Goal: Information Seeking & Learning: Learn about a topic

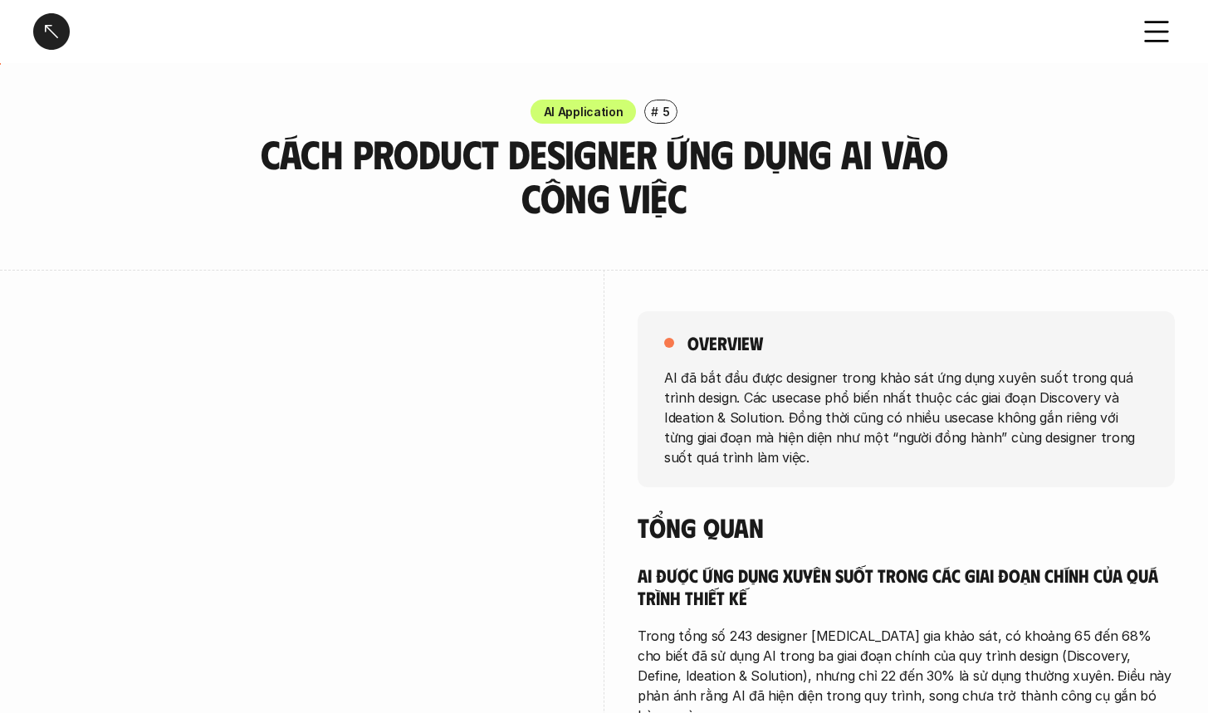
click at [63, 27] on div at bounding box center [51, 31] width 37 height 37
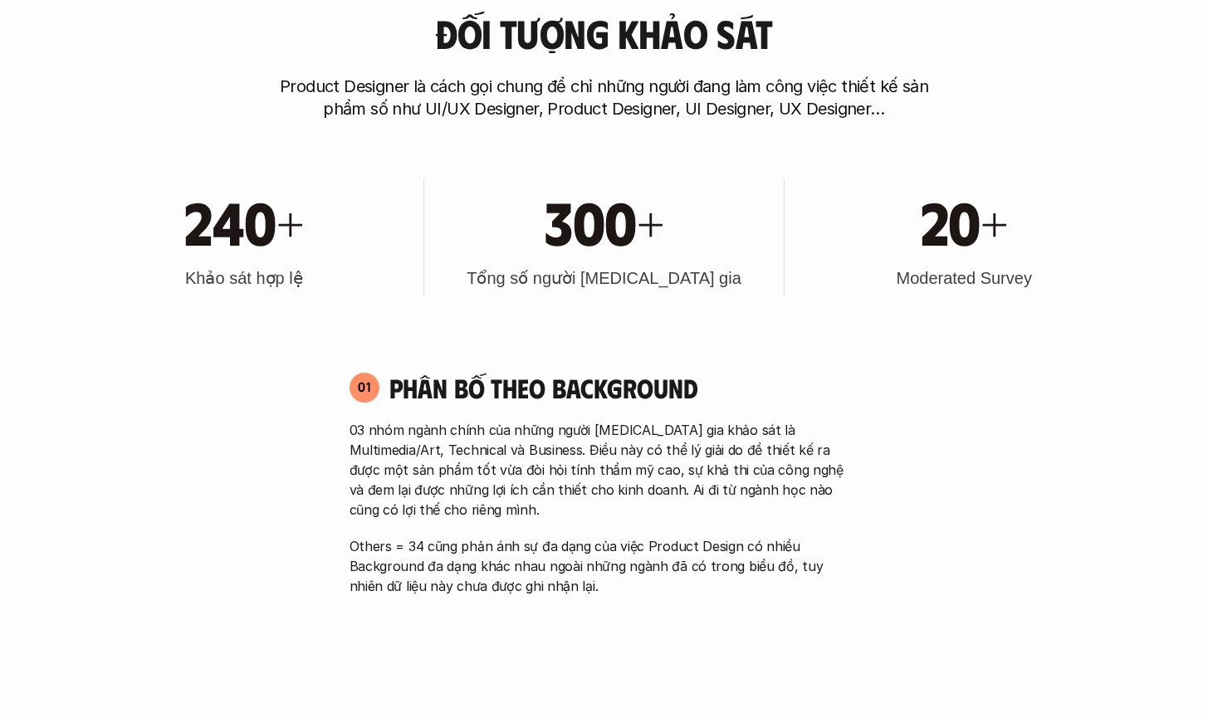
scroll to position [808, 0]
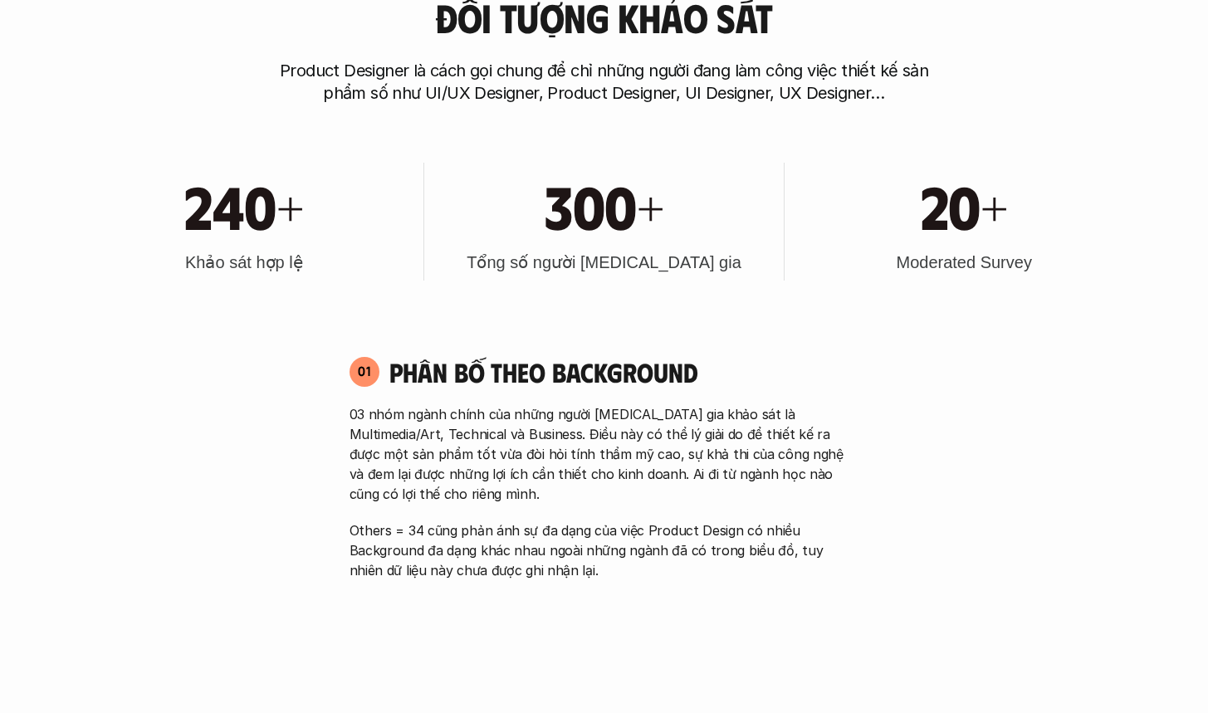
click at [262, 214] on h1 "240+" at bounding box center [243, 204] width 119 height 71
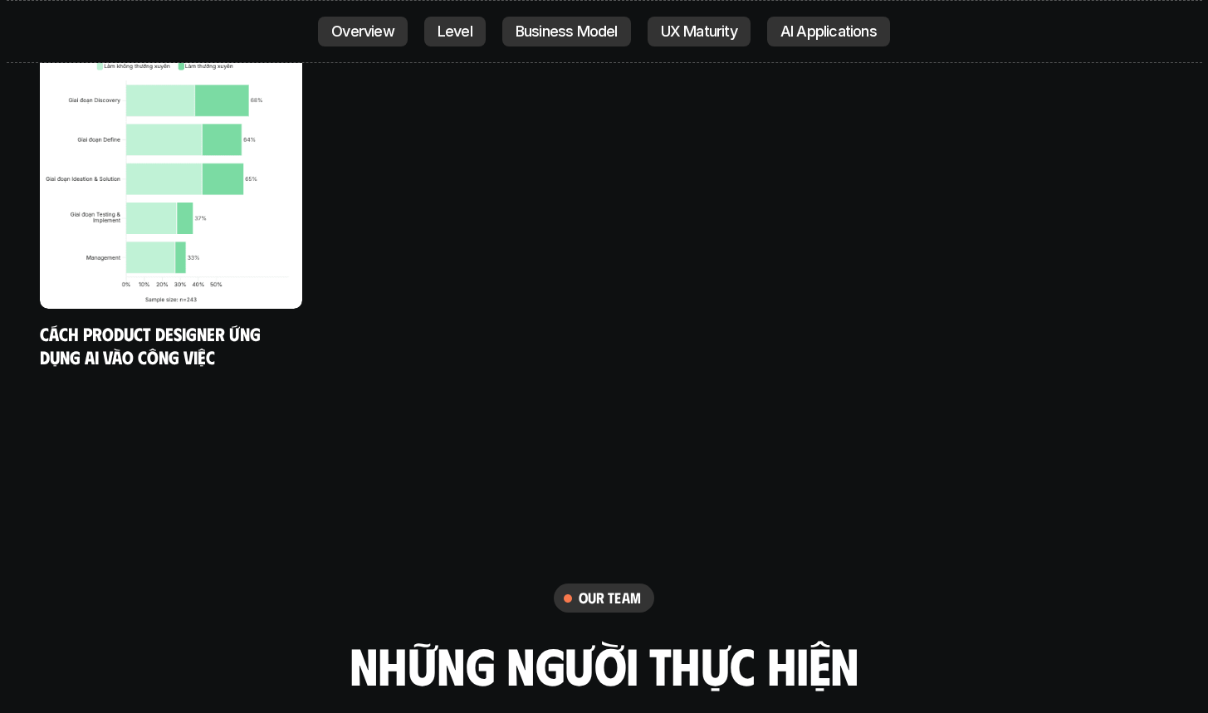
scroll to position [9206, 0]
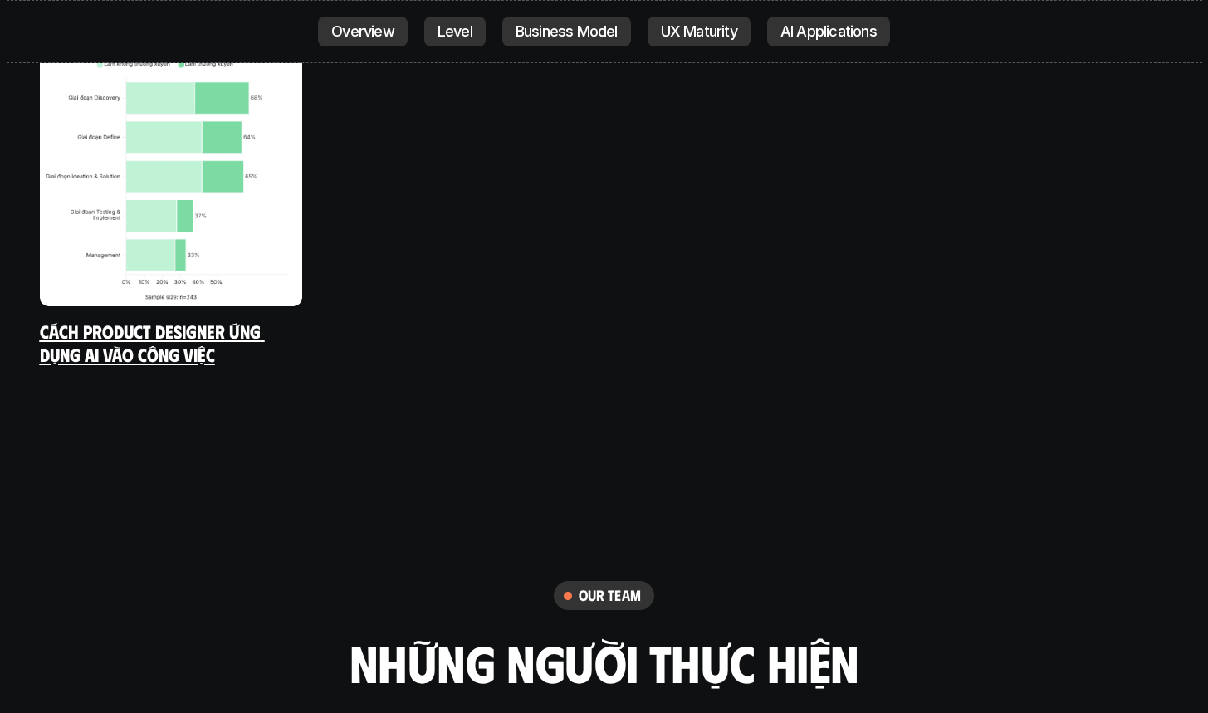
click at [183, 236] on div "AI Application # 5 Cách Product Designer ứng dụng AI vào công việc" at bounding box center [171, 186] width 262 height 359
click at [289, 109] on img at bounding box center [171, 175] width 262 height 262
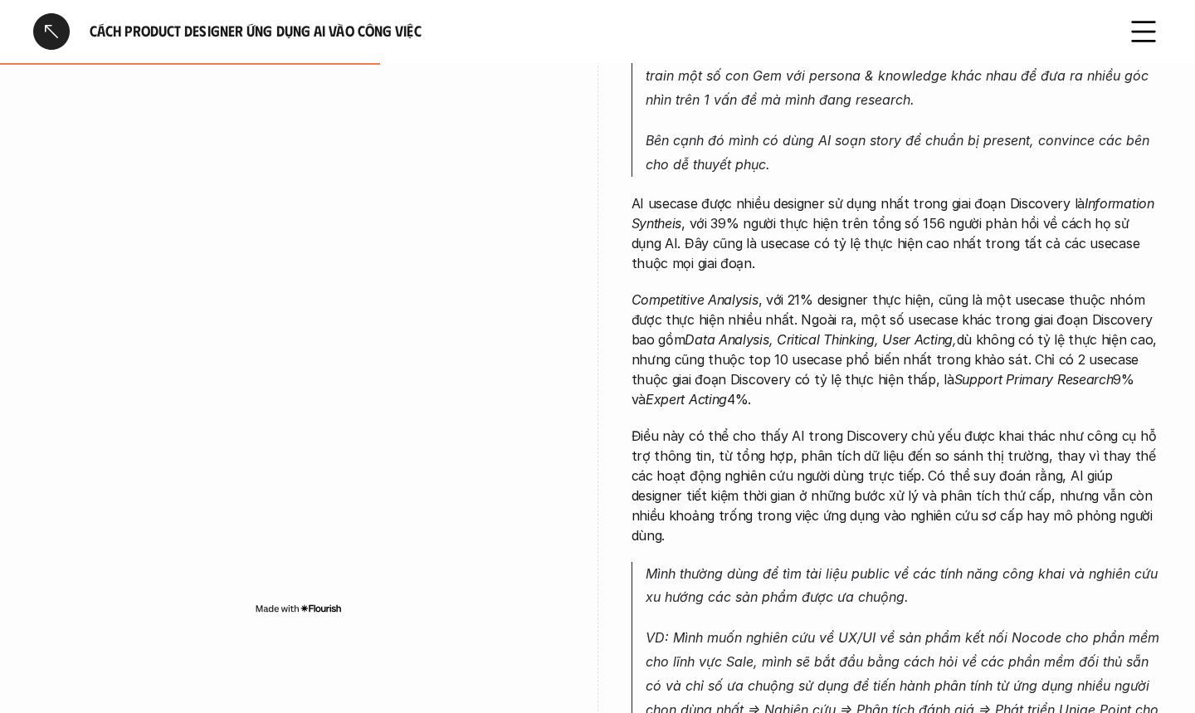
scroll to position [1246, 0]
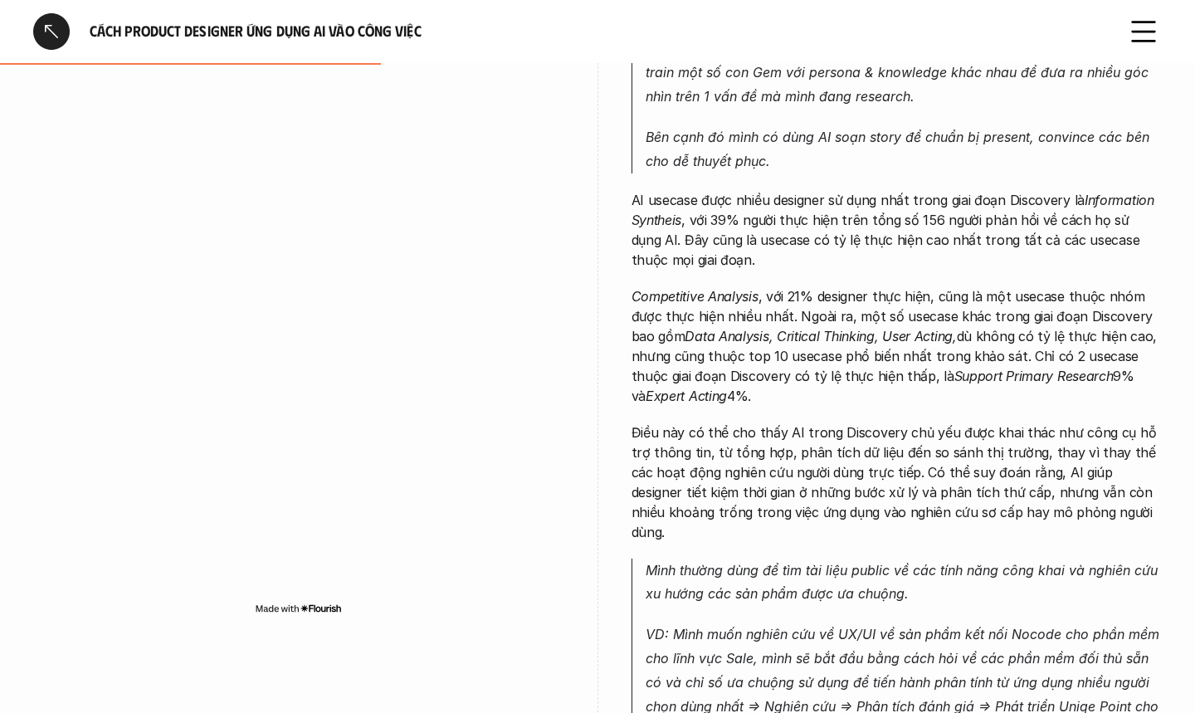
click at [735, 220] on p "AI usecase được nhiều designer sử dụng nhất trong giai đoạn Discovery là Inform…" at bounding box center [897, 230] width 531 height 80
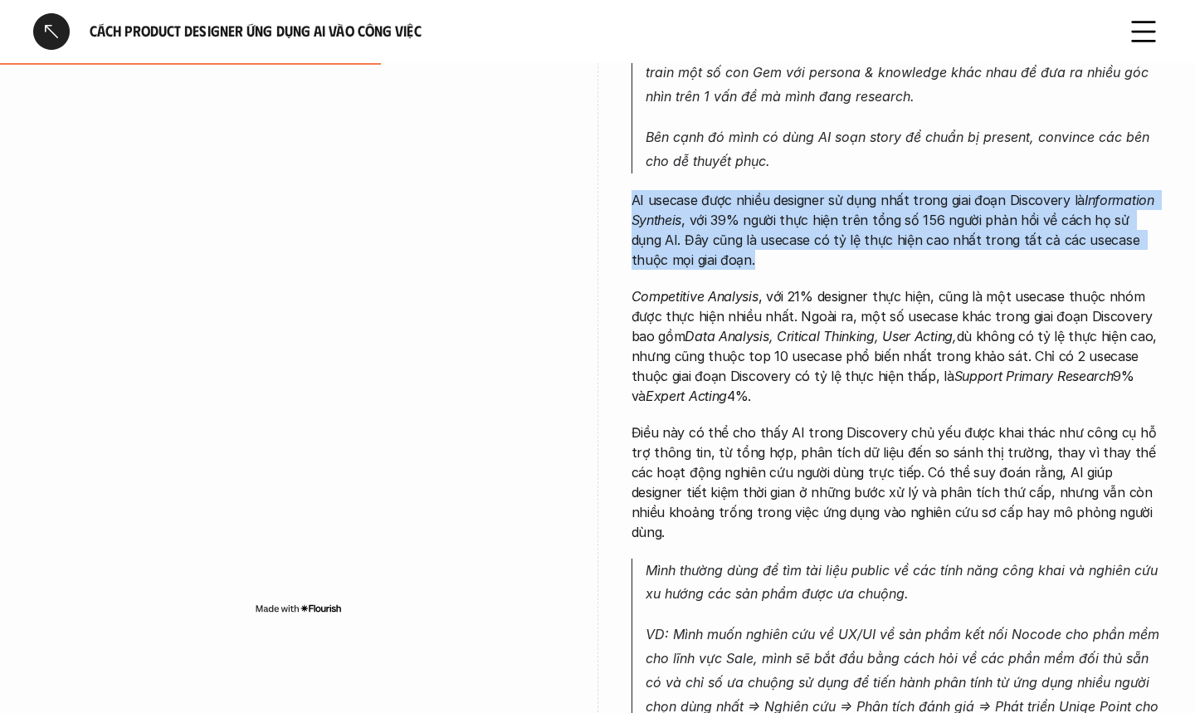
click at [735, 220] on p "AI usecase được nhiều designer sử dụng nhất trong giai đoạn Discovery là Inform…" at bounding box center [897, 230] width 531 height 80
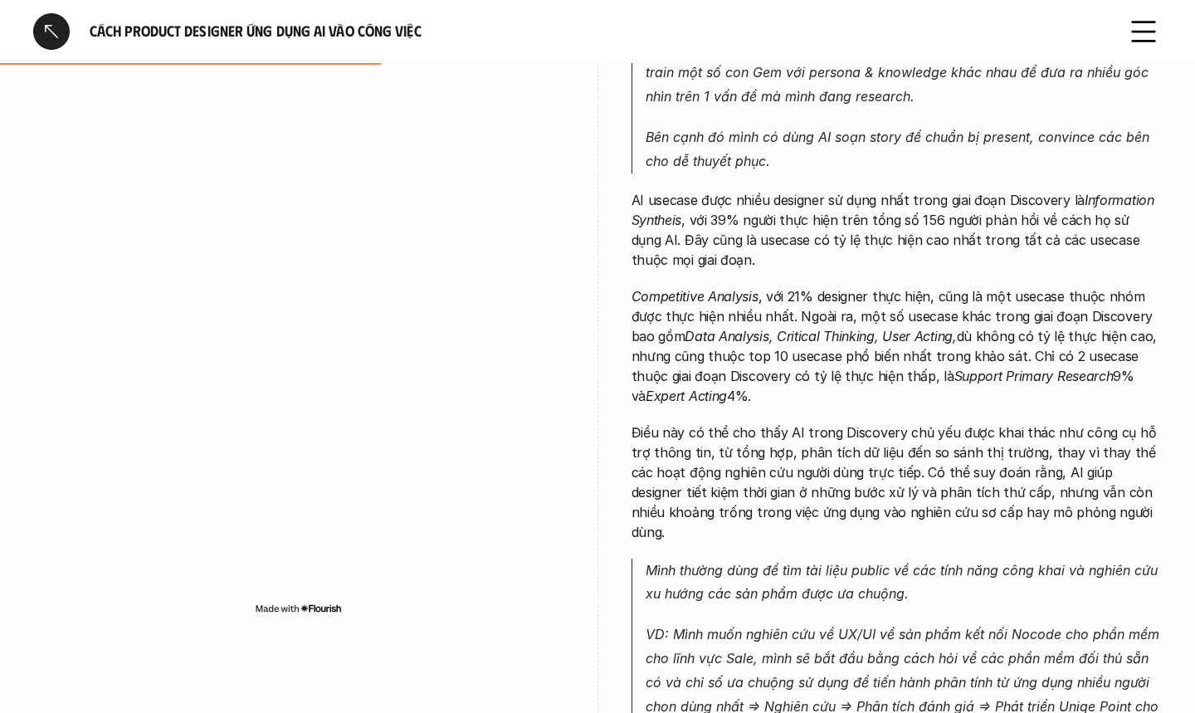
click at [872, 332] on p "Competitive Analysis , với 21% designer thực hiện, cũng là một usecase thuộc nh…" at bounding box center [897, 346] width 531 height 120
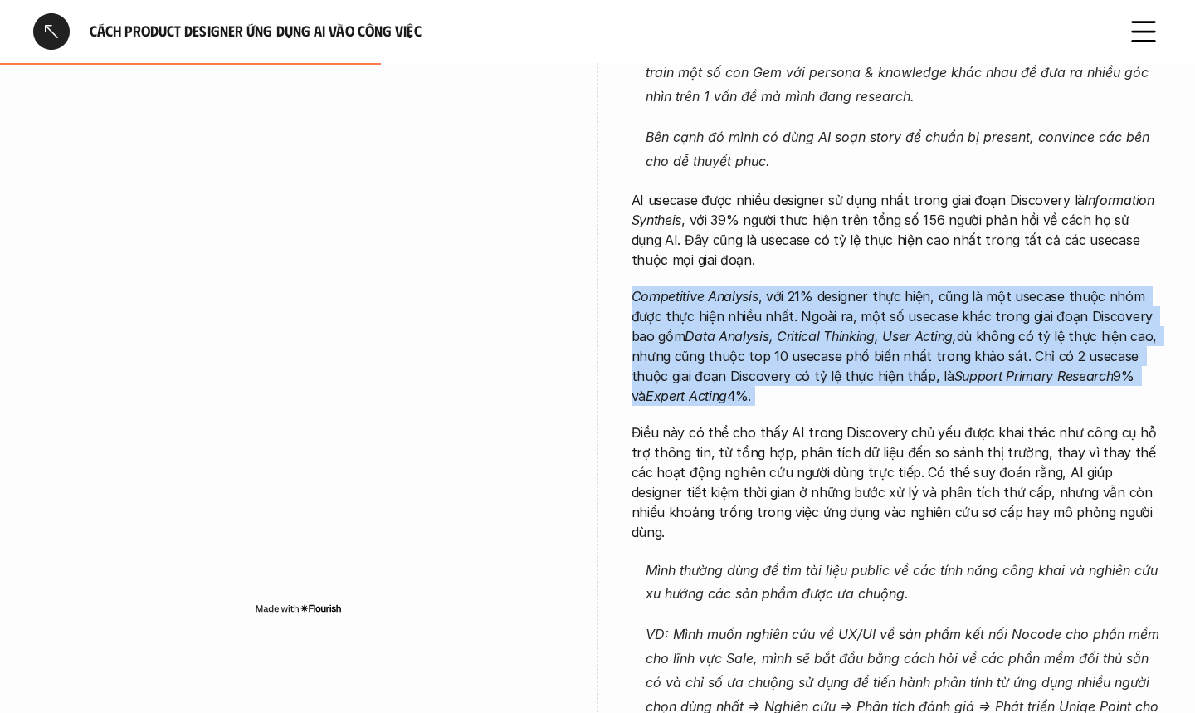
click at [872, 332] on p "Competitive Analysis , với 21% designer thực hiện, cũng là một usecase thuộc nh…" at bounding box center [897, 346] width 531 height 120
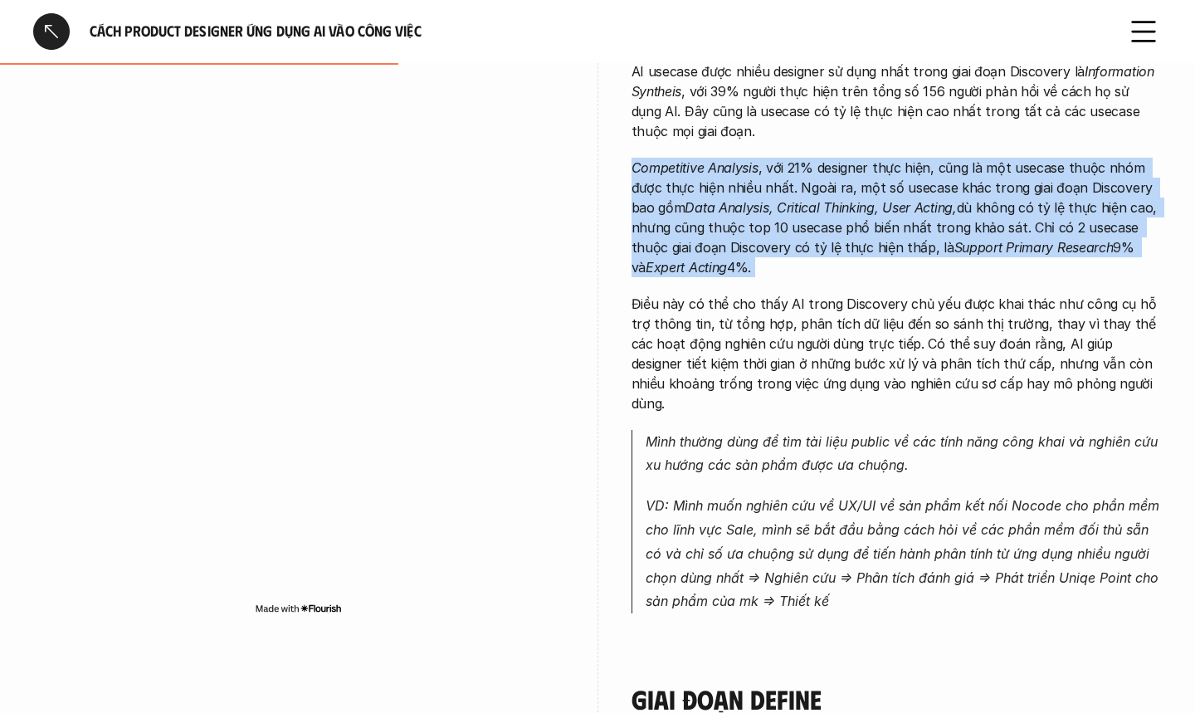
scroll to position [1402, 0]
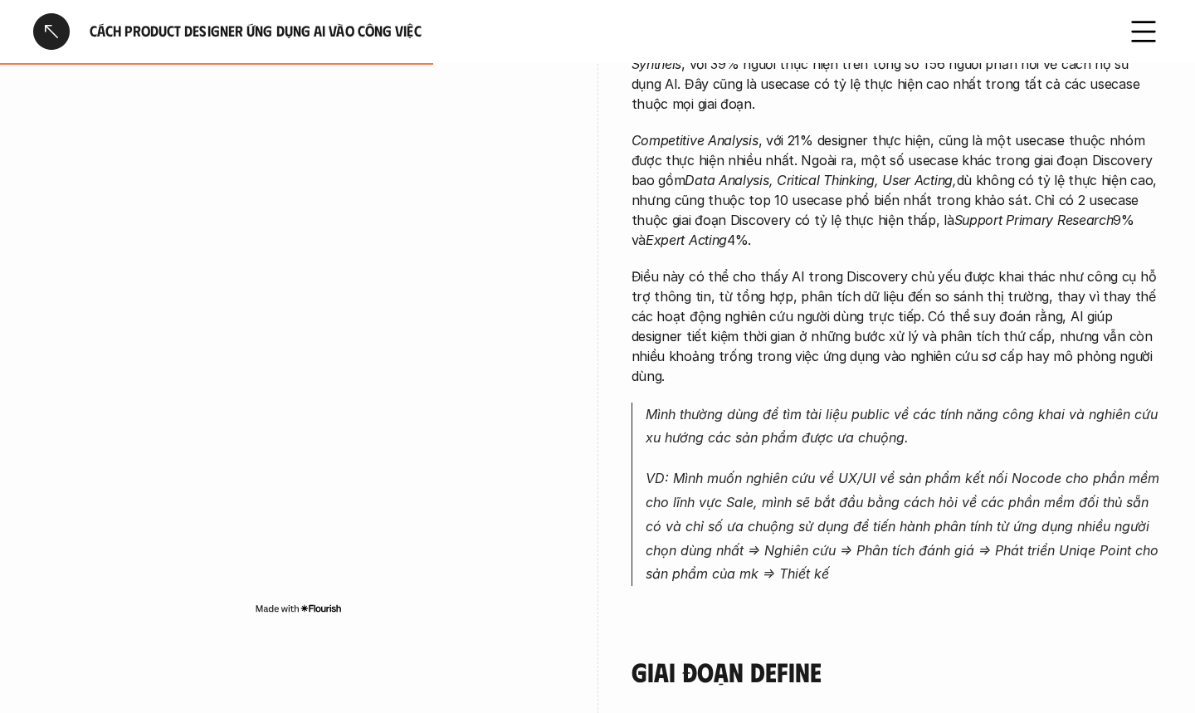
click at [835, 492] on em "VD: Mình muốn nghiên cứu về UX/UI về sản phẩm kết nối Nocode cho phần mềm cho l…" at bounding box center [905, 526] width 518 height 112
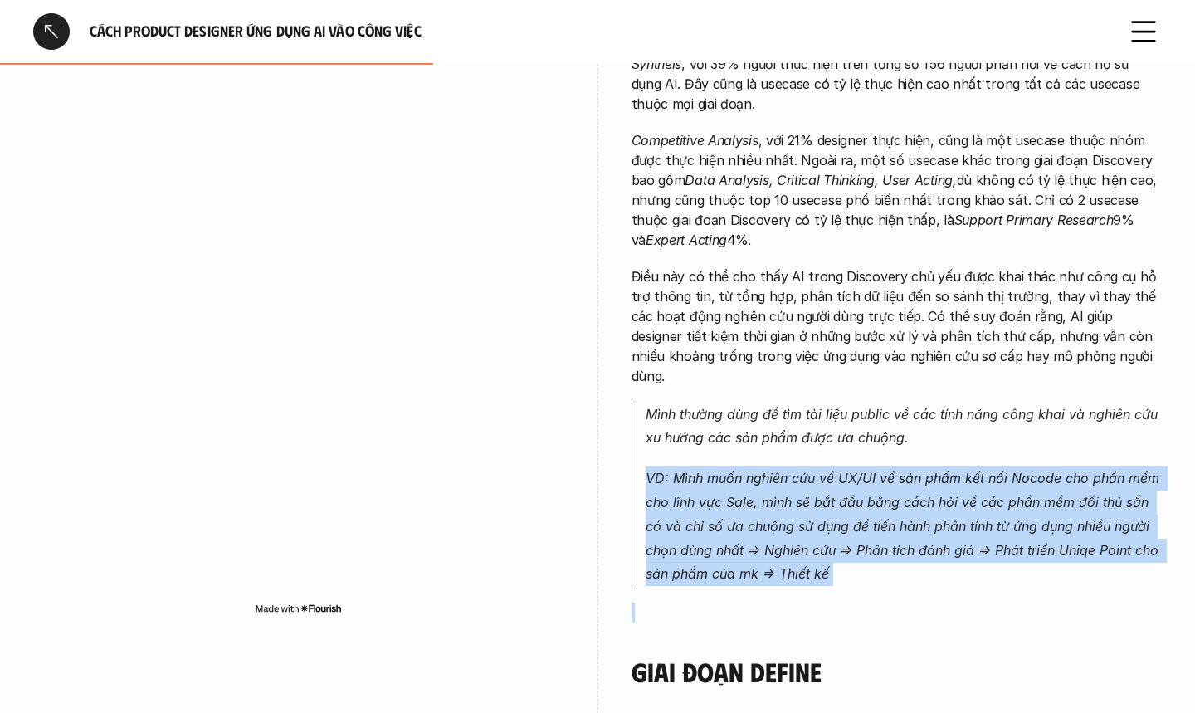
click at [835, 492] on em "VD: Mình muốn nghiên cứu về UX/UI về sản phẩm kết nối Nocode cho phần mềm cho l…" at bounding box center [905, 526] width 518 height 112
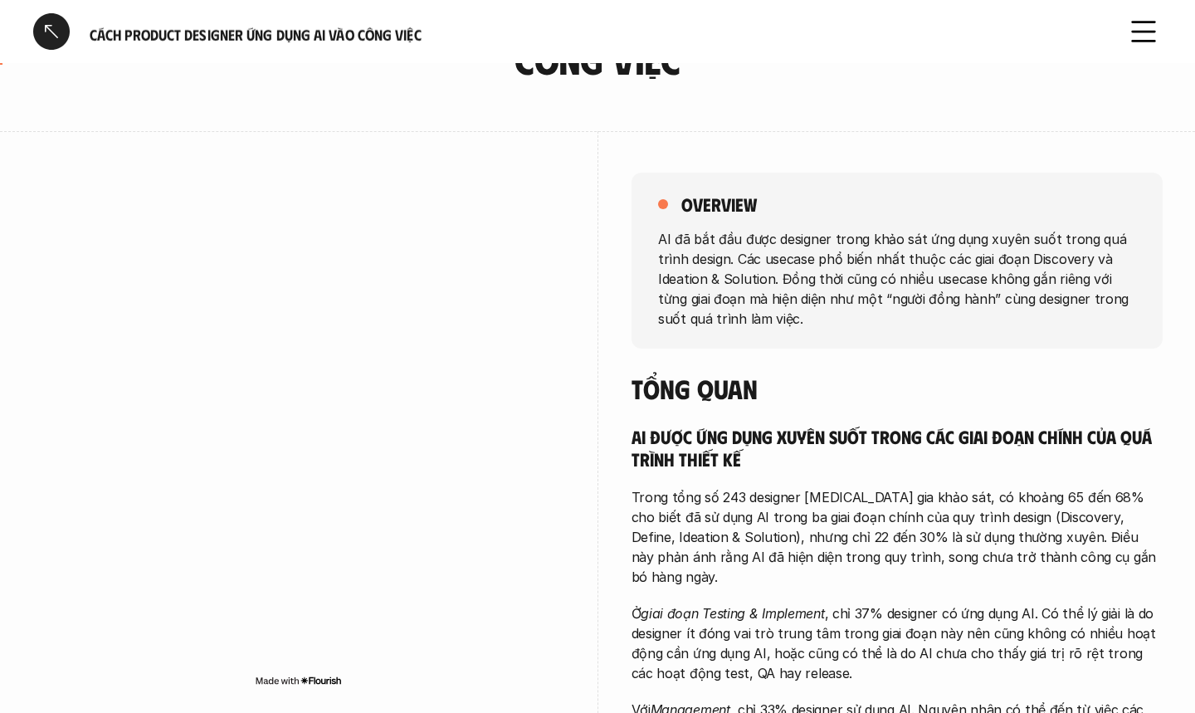
scroll to position [0, 0]
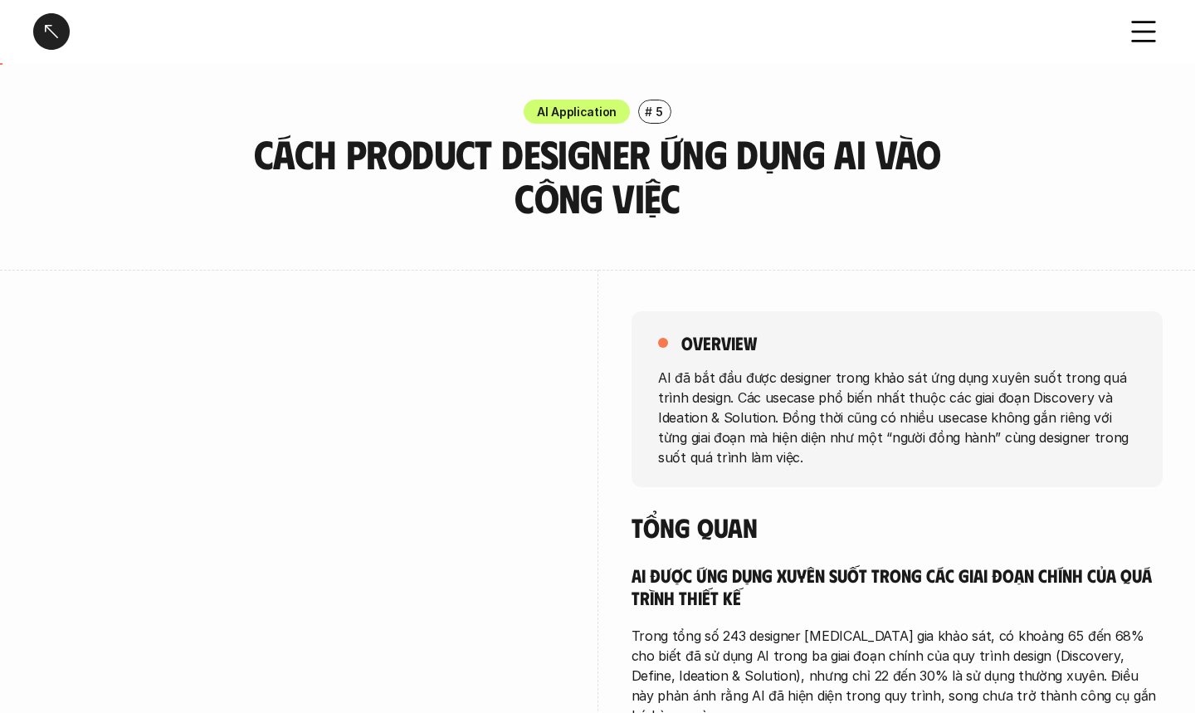
click at [766, 398] on p "AI đã bắt đầu được designer trong khảo sát ứng dụng xuyên suốt trong quá trình …" at bounding box center [897, 417] width 478 height 100
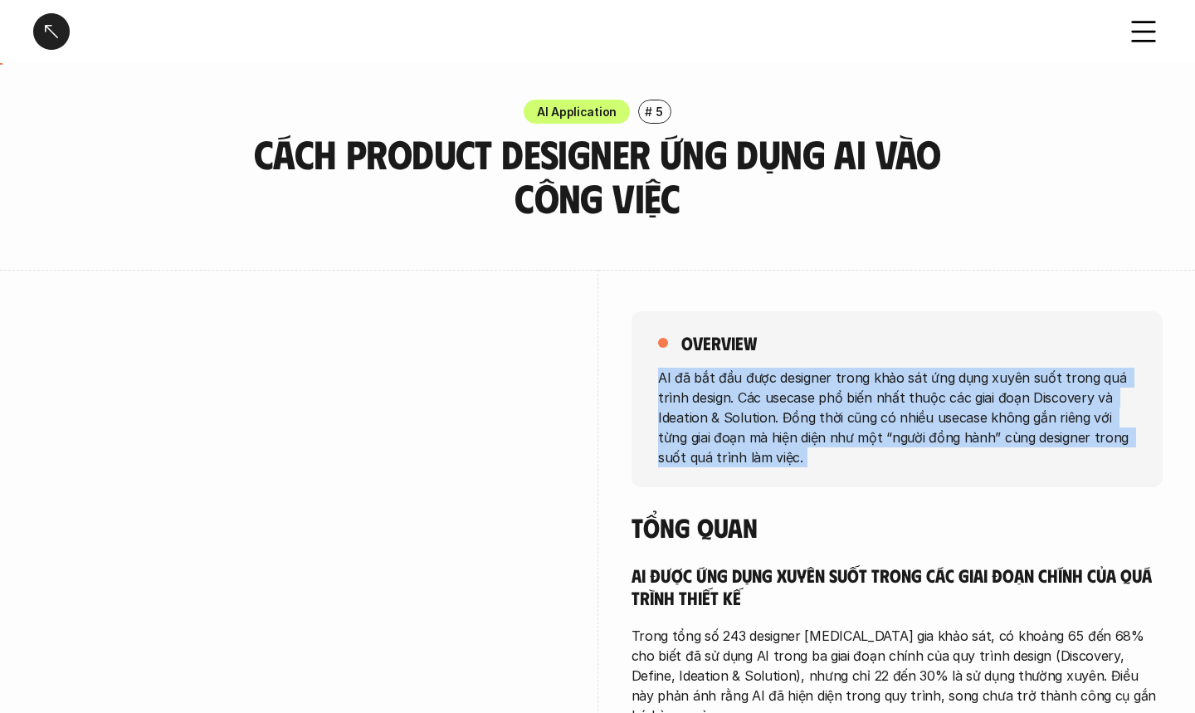
click at [766, 398] on p "AI đã bắt đầu được designer trong khảo sát ứng dụng xuyên suốt trong quá trình …" at bounding box center [897, 417] width 478 height 100
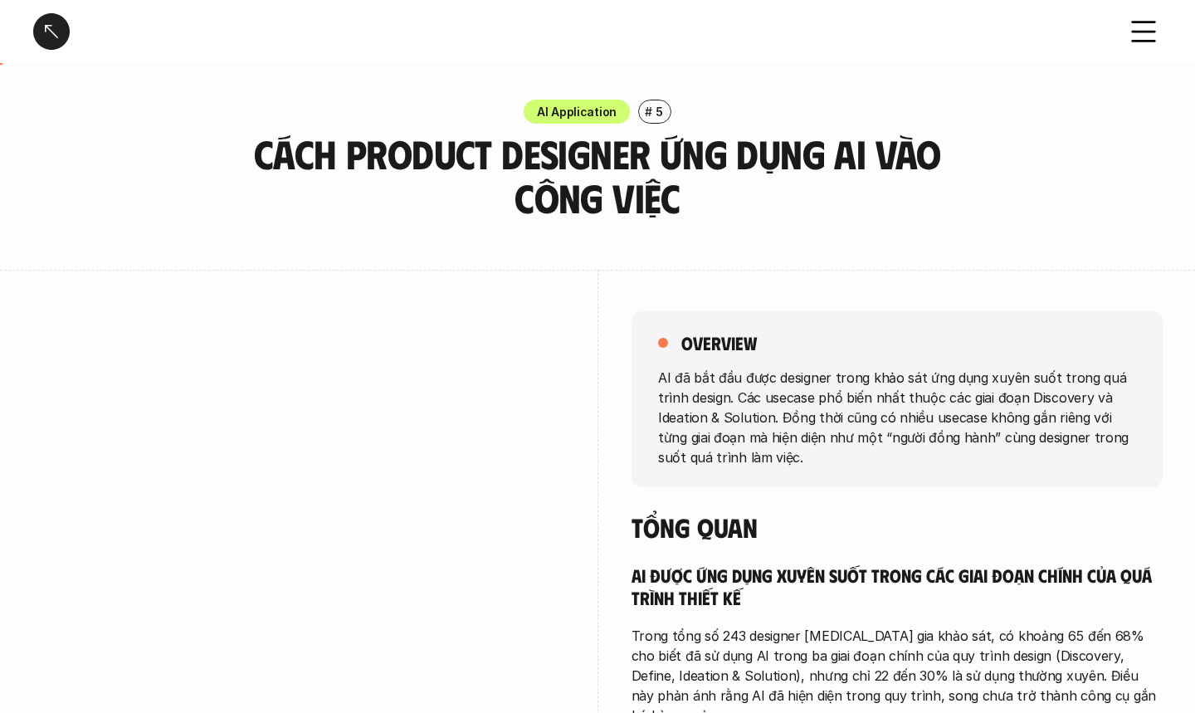
click at [867, 530] on h4 "Tổng quan" at bounding box center [897, 527] width 531 height 32
click at [53, 27] on div at bounding box center [51, 31] width 37 height 37
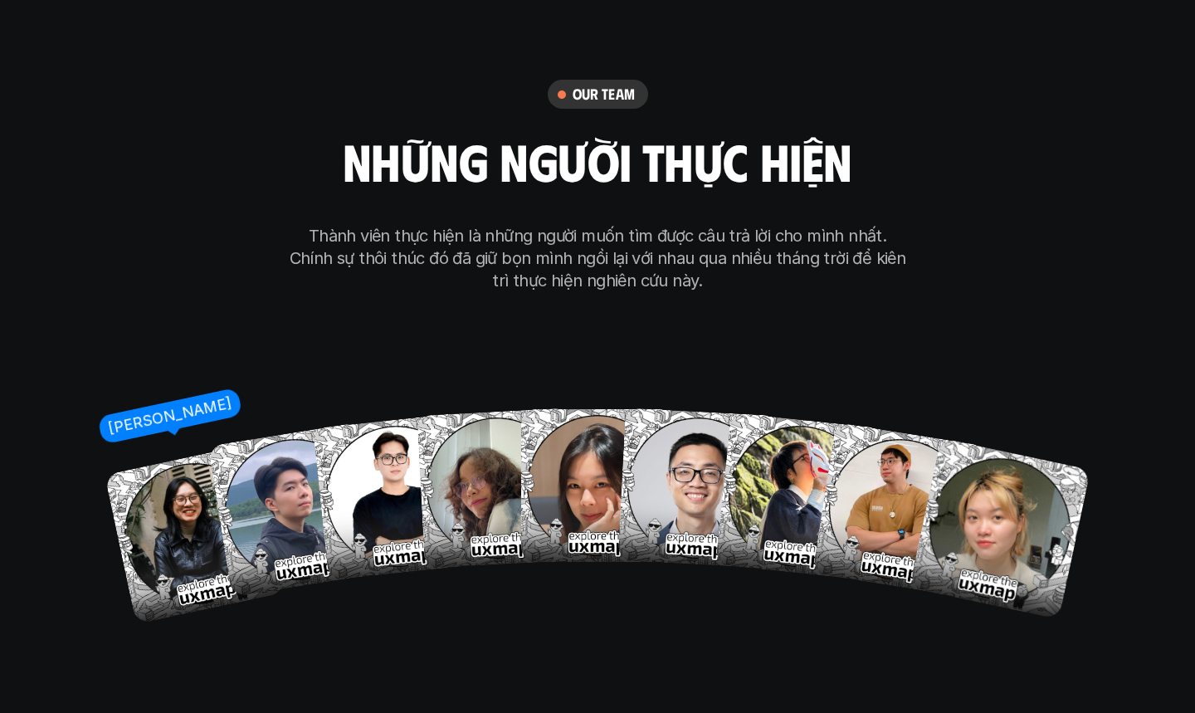
scroll to position [9135, 0]
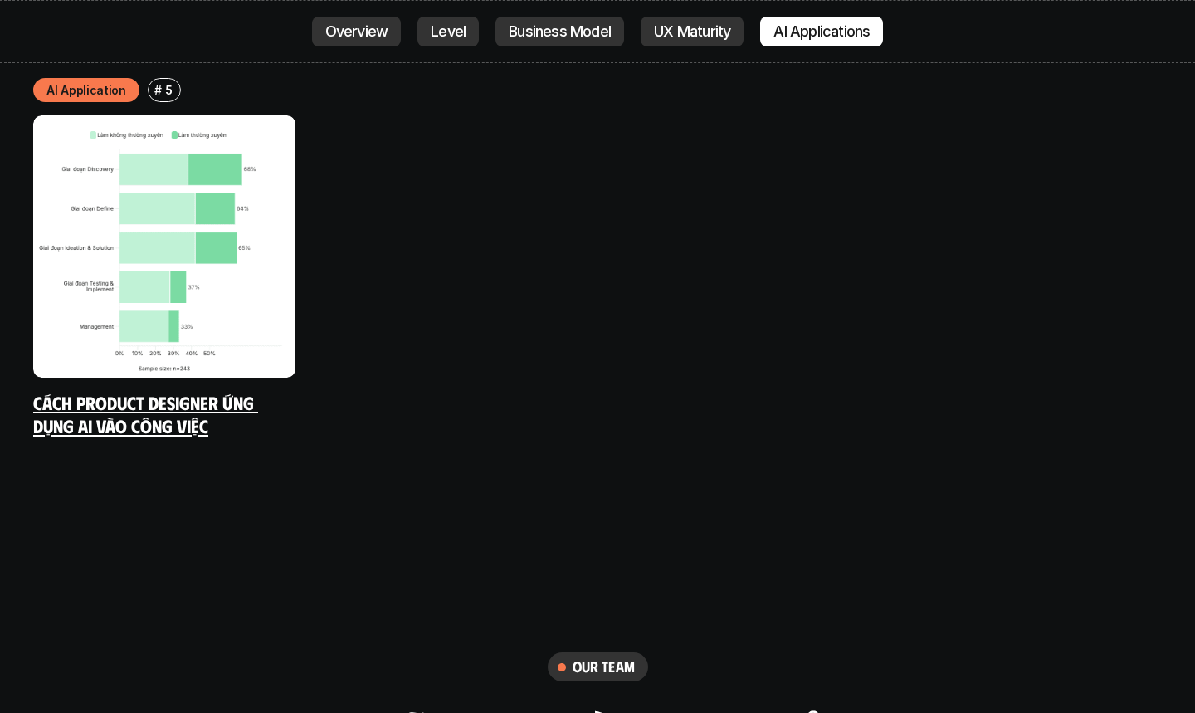
click at [193, 237] on img at bounding box center [164, 246] width 262 height 262
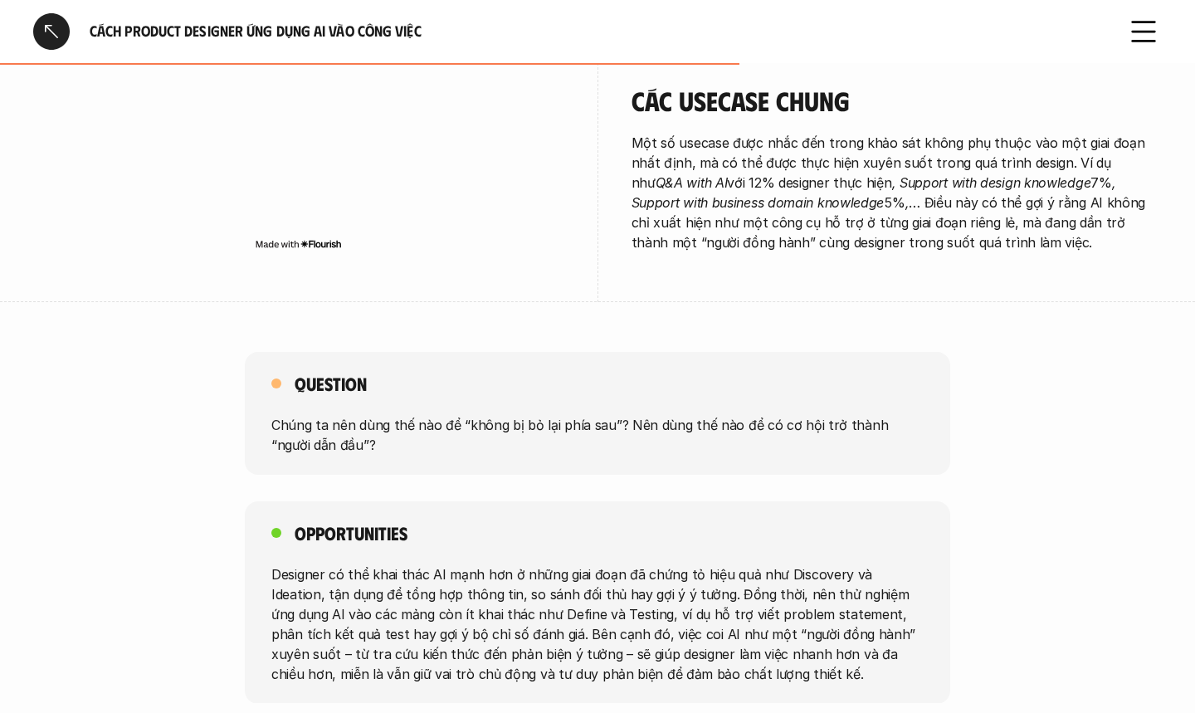
scroll to position [3423, 0]
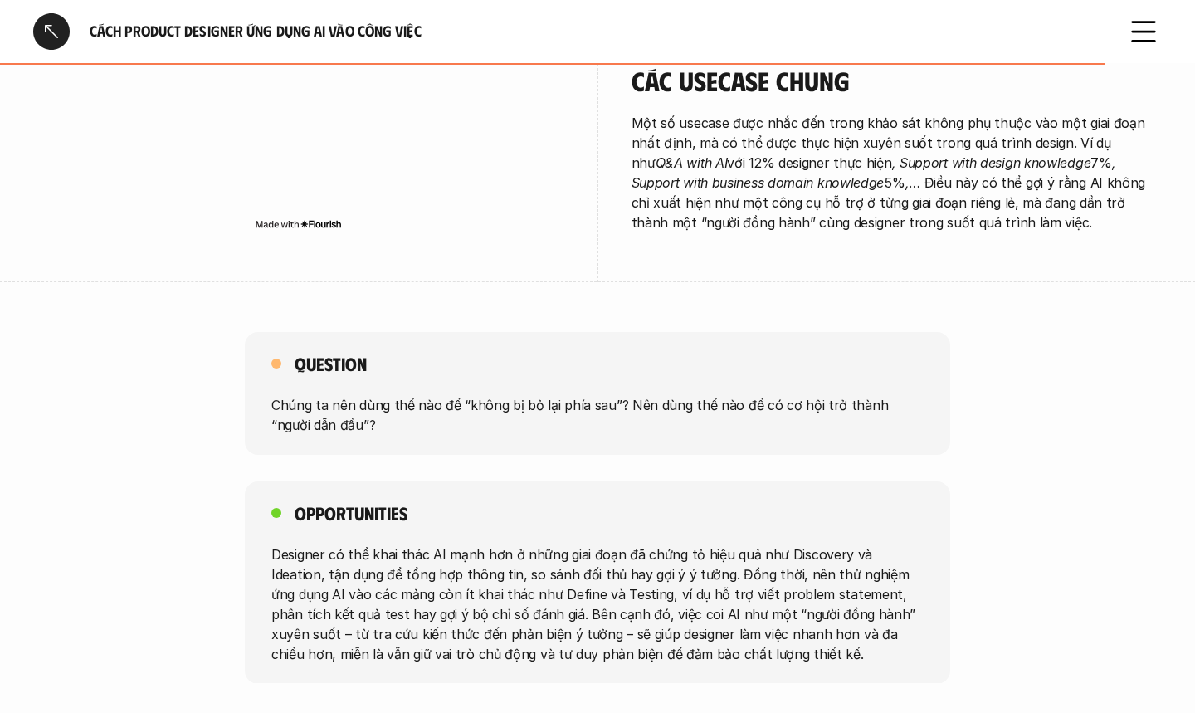
click at [659, 395] on p "Chúng ta nên dùng thế nào để “không bị bỏ lại phía sau”? Nên dùng thế nào để có…" at bounding box center [597, 415] width 652 height 40
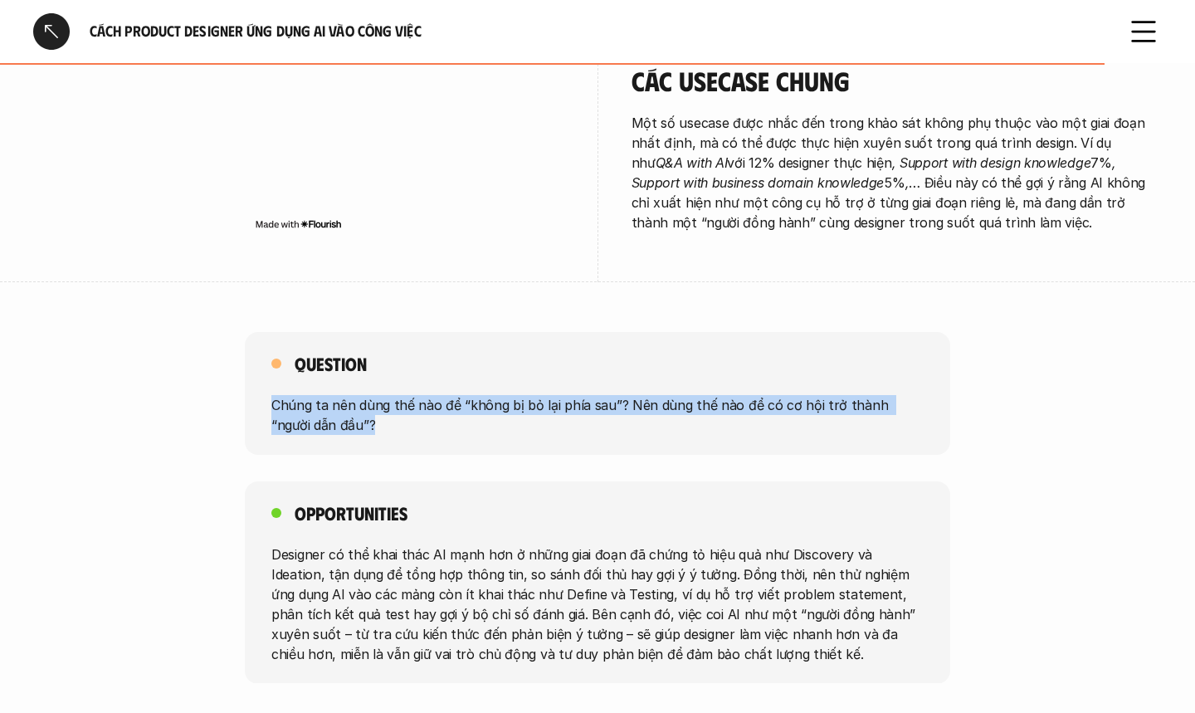
click at [659, 395] on p "Chúng ta nên dùng thế nào để “không bị bỏ lại phía sau”? Nên dùng thế nào để có…" at bounding box center [597, 415] width 652 height 40
